Goal: Information Seeking & Learning: Stay updated

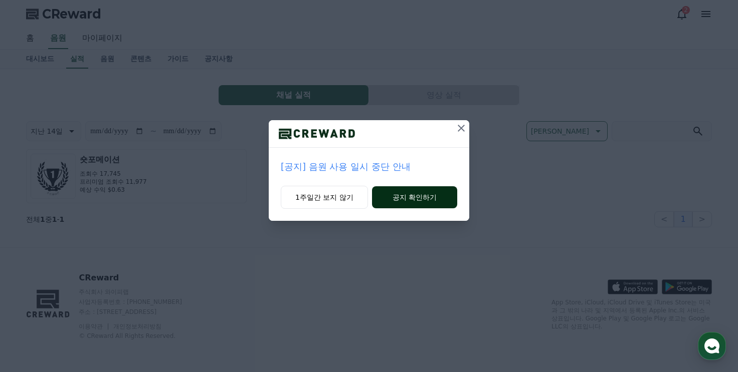
click at [410, 192] on button "공지 확인하기" at bounding box center [414, 197] width 85 height 22
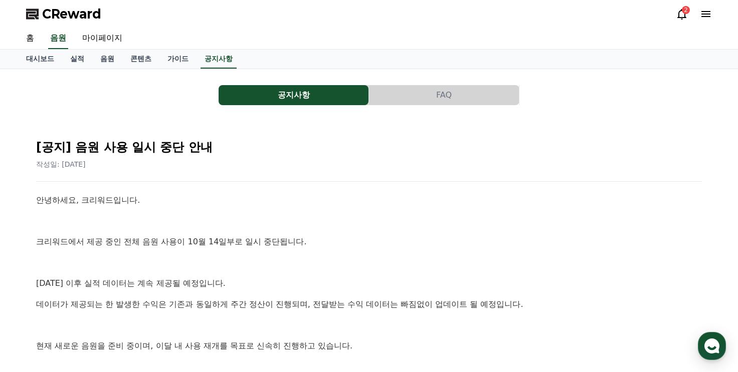
click at [683, 12] on div "2" at bounding box center [686, 10] width 8 height 8
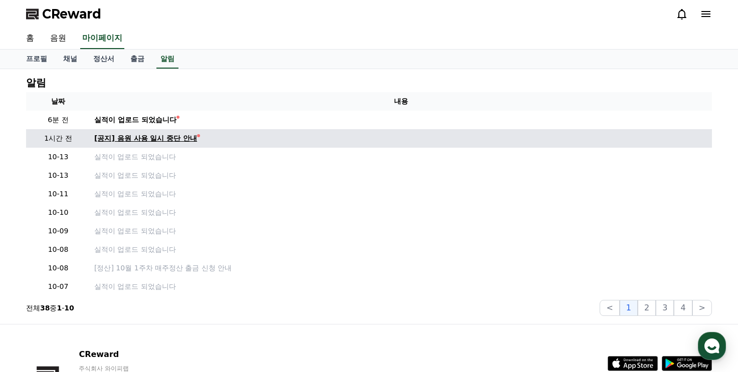
click at [117, 142] on div "[공지] 음원 사용 일시 중단 안내" at bounding box center [145, 138] width 103 height 11
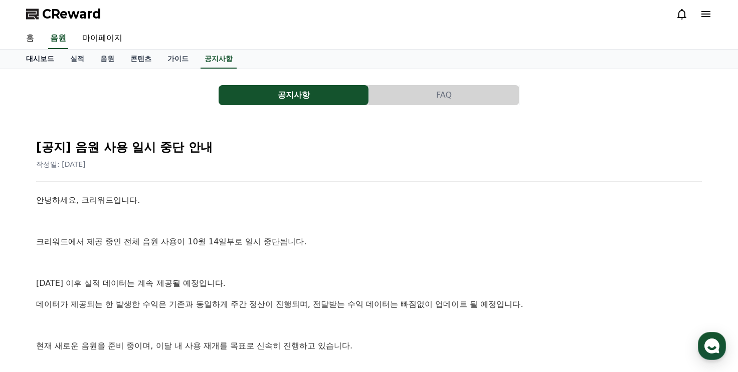
click at [23, 58] on link "대시보드" at bounding box center [40, 59] width 44 height 19
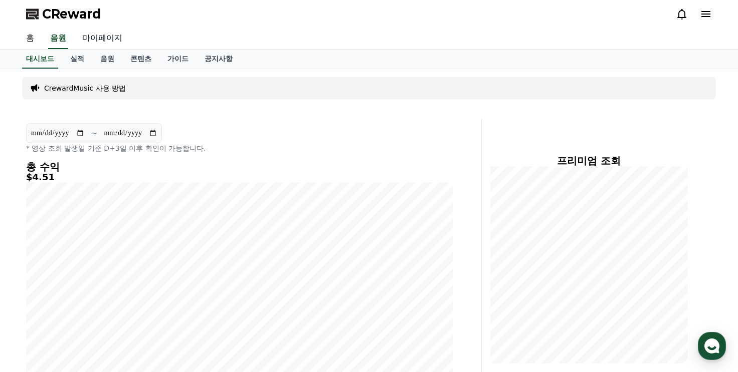
click at [96, 36] on link "마이페이지" at bounding box center [102, 38] width 56 height 21
select select "**********"
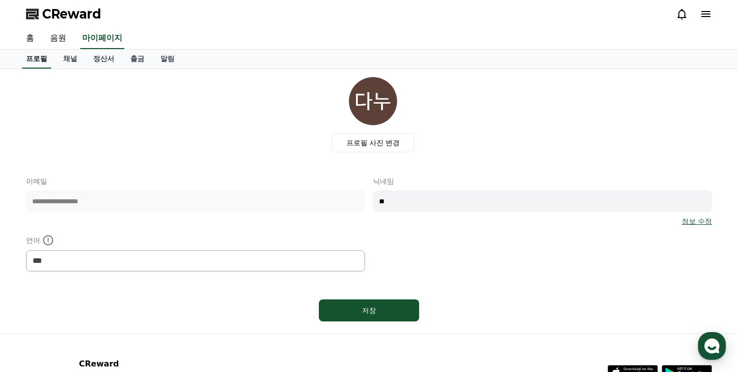
click at [48, 62] on link "프로필" at bounding box center [36, 59] width 29 height 19
click at [53, 46] on link "음원" at bounding box center [58, 38] width 32 height 21
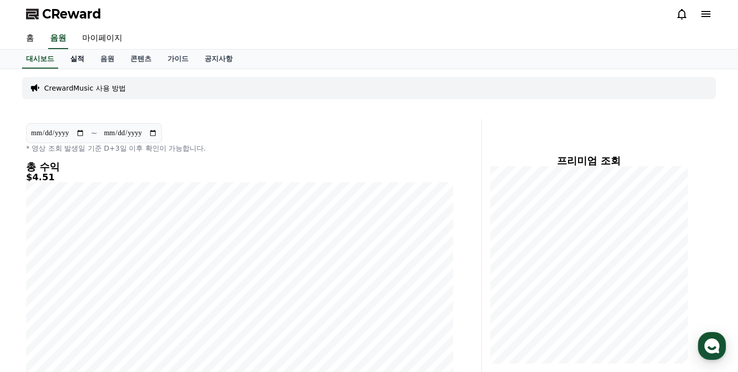
click at [68, 59] on link "실적" at bounding box center [77, 59] width 30 height 19
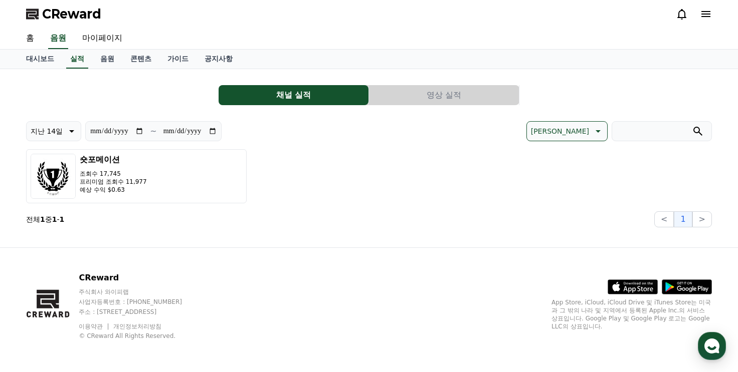
click at [463, 91] on button "영상 실적" at bounding box center [444, 95] width 150 height 20
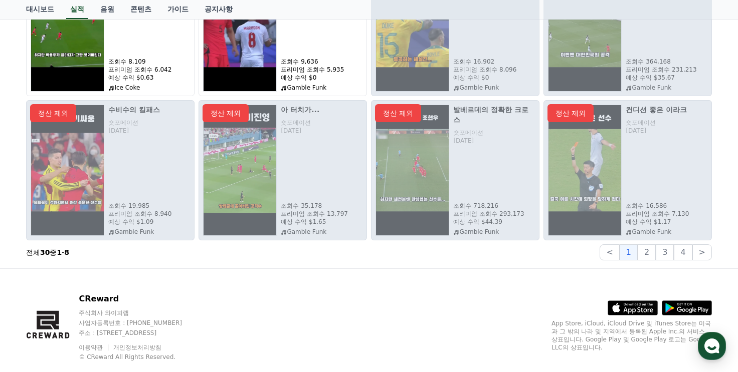
scroll to position [214, 0]
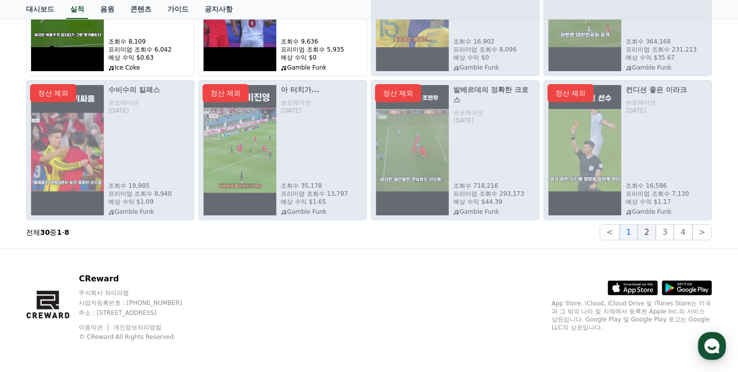
click at [655, 236] on button "2" at bounding box center [647, 233] width 18 height 16
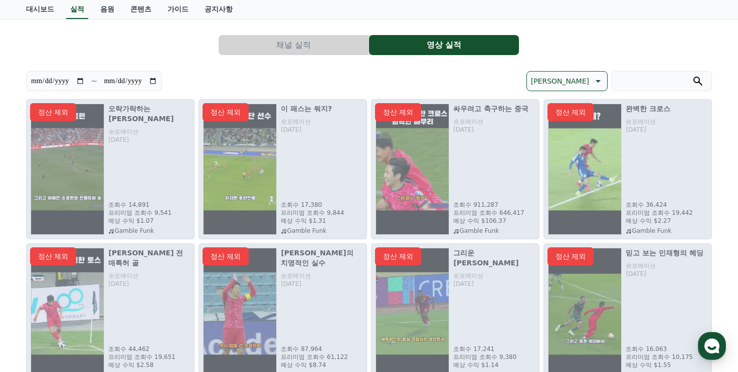
scroll to position [0, 0]
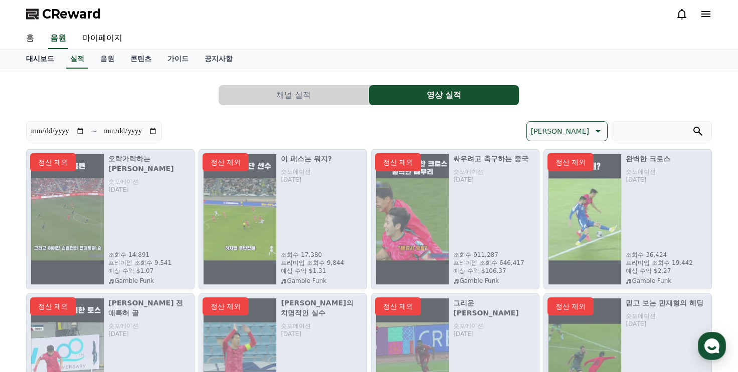
click at [45, 55] on link "대시보드" at bounding box center [40, 59] width 44 height 19
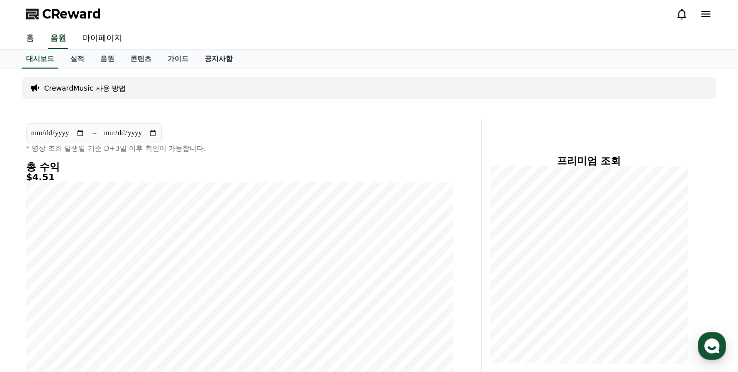
click at [220, 65] on link "공지사항" at bounding box center [219, 59] width 44 height 19
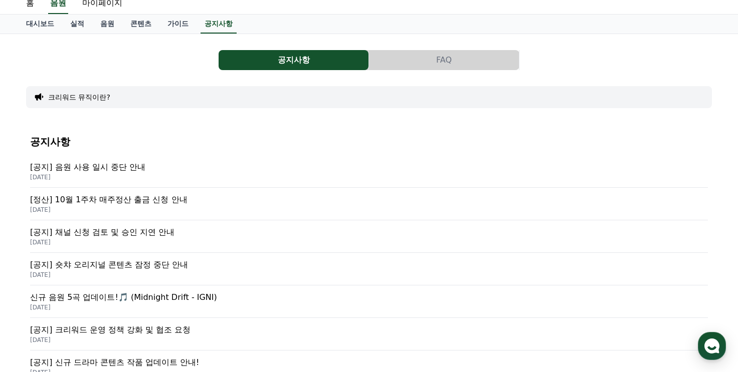
scroll to position [50, 0]
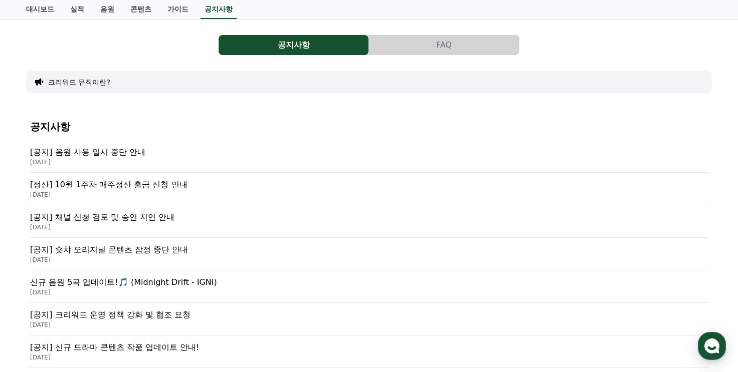
click at [110, 152] on p "[공지] 음원 사용 일시 중단 안내" at bounding box center [369, 152] width 678 height 12
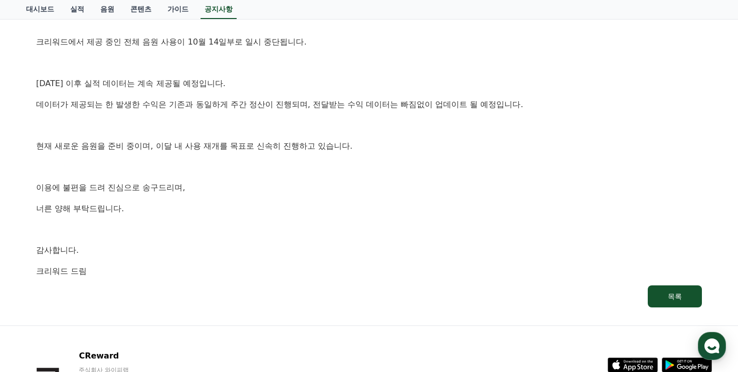
scroll to position [201, 0]
click at [156, 187] on p "이용에 불편을 드려 진심으로 송구드리며," at bounding box center [369, 187] width 666 height 13
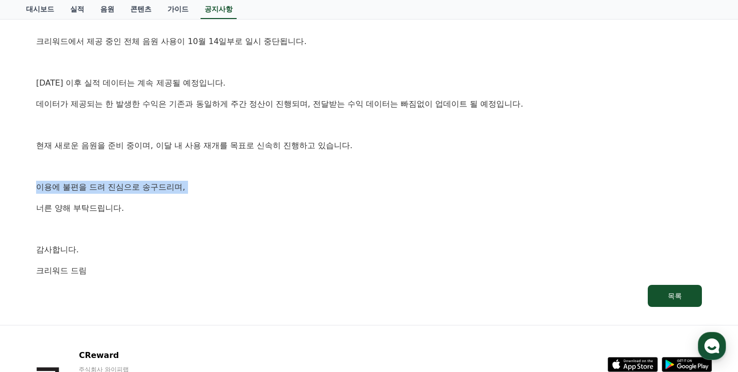
click at [156, 187] on p "이용에 불편을 드려 진심으로 송구드리며," at bounding box center [369, 187] width 666 height 13
click at [156, 177] on div "안녕하세요, 크리워드입니다. 크리워드에서 제공 중인 전체 음원 사용이 10월 14일부로 일시 중단됩니다. [DATE] 이후 실적 데이터는 계속…" at bounding box center [369, 135] width 666 height 284
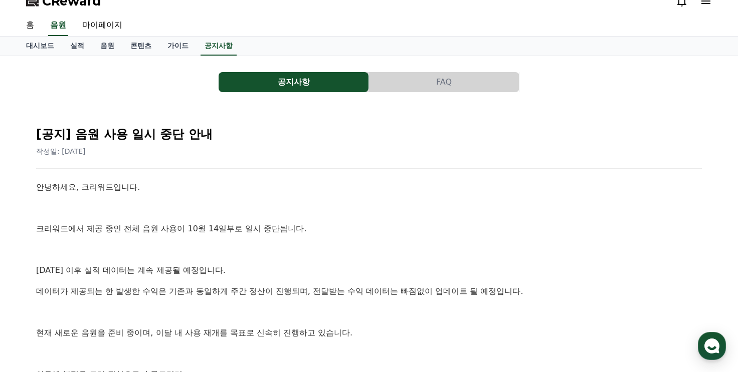
scroll to position [0, 0]
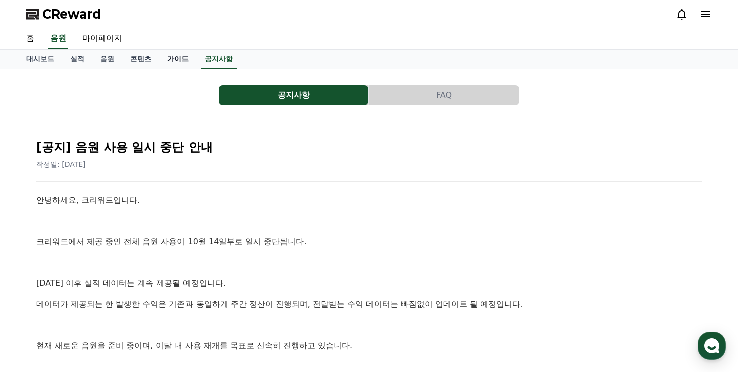
click at [184, 57] on link "가이드" at bounding box center [177, 59] width 37 height 19
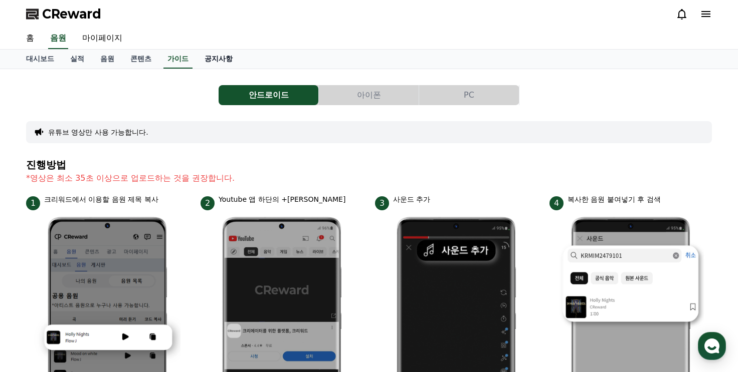
click at [218, 59] on link "공지사항" at bounding box center [219, 59] width 44 height 19
